Goal: Information Seeking & Learning: Learn about a topic

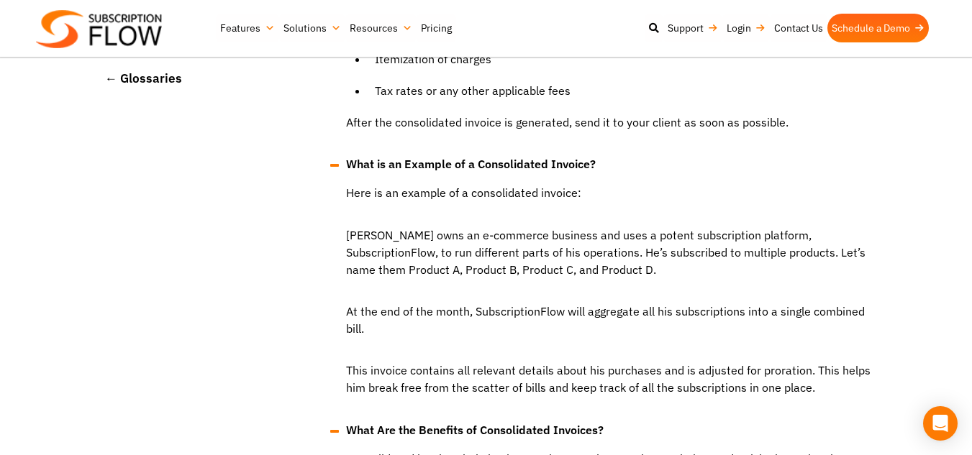
scroll to position [1268, 0]
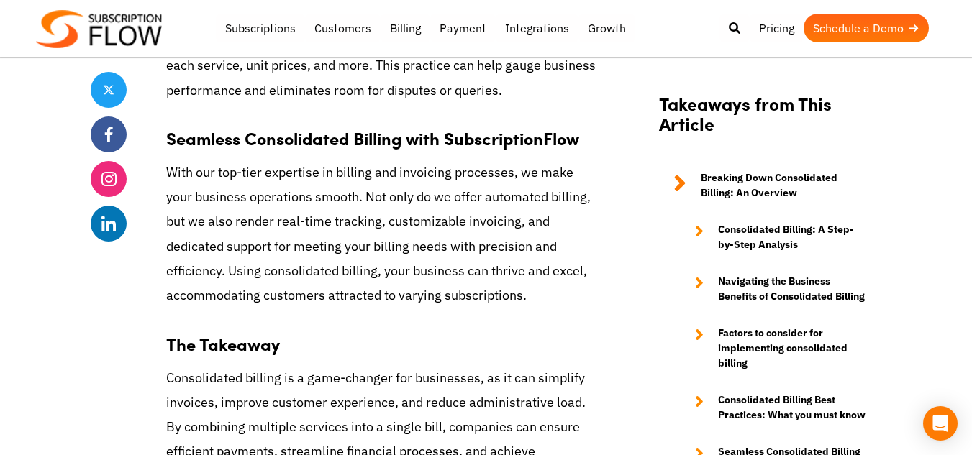
scroll to position [6611, 0]
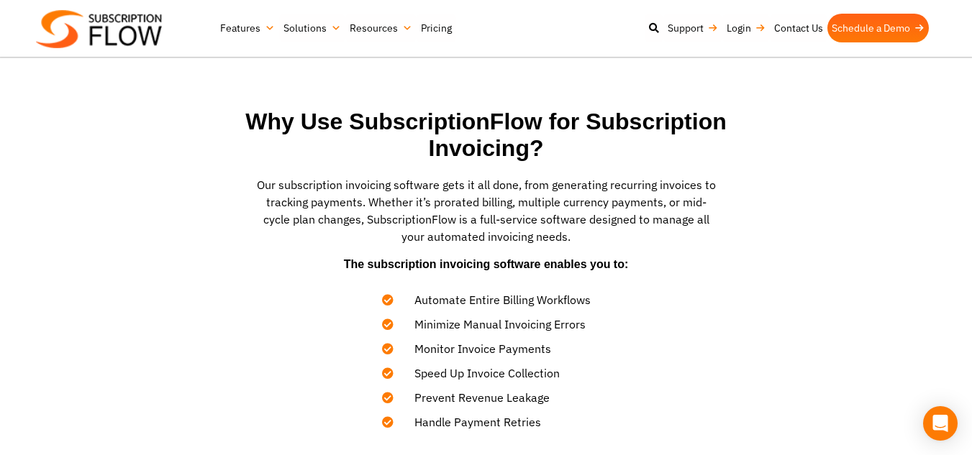
scroll to position [447, 0]
click at [825, 288] on section "Why Use SubscriptionFlow for Subscription Invoicing? Our subscription invoicing…" at bounding box center [486, 270] width 958 height 480
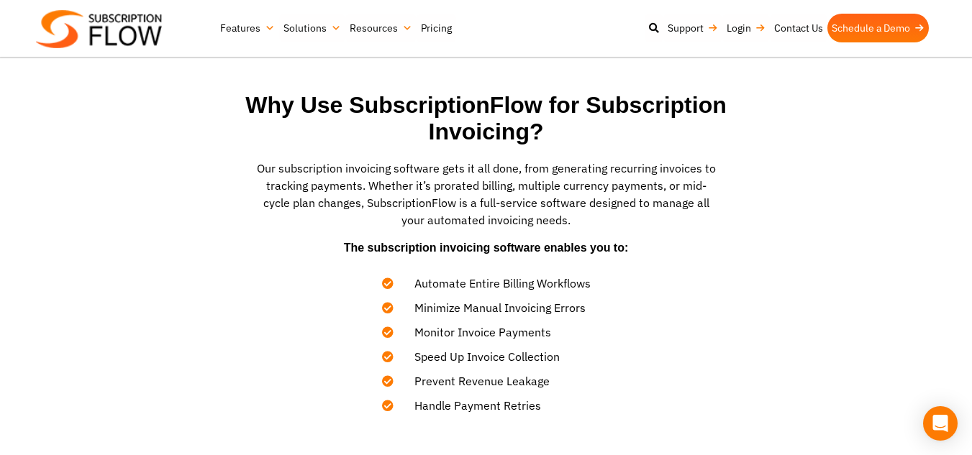
scroll to position [465, 0]
click at [654, 257] on div "Our subscription invoicing software gets it all done, from generating recurring…" at bounding box center [486, 213] width 561 height 108
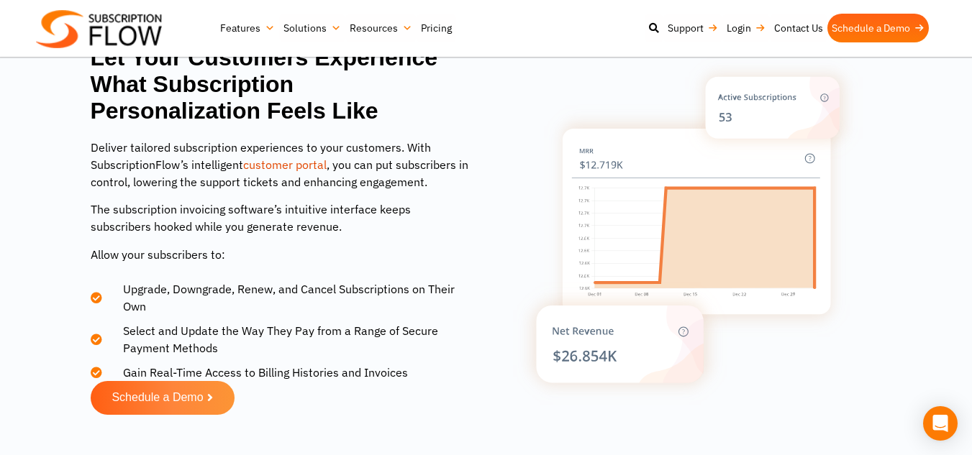
scroll to position [1783, 0]
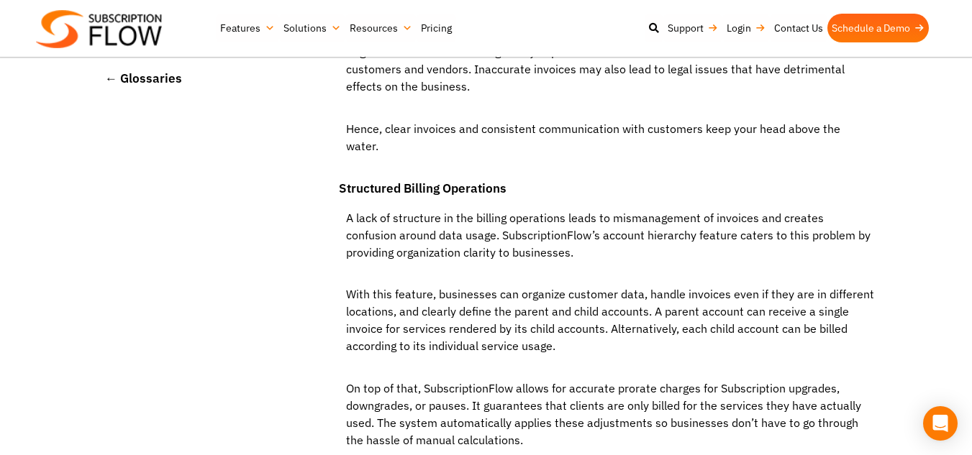
scroll to position [3542, 0]
